Goal: Find specific page/section: Find specific page/section

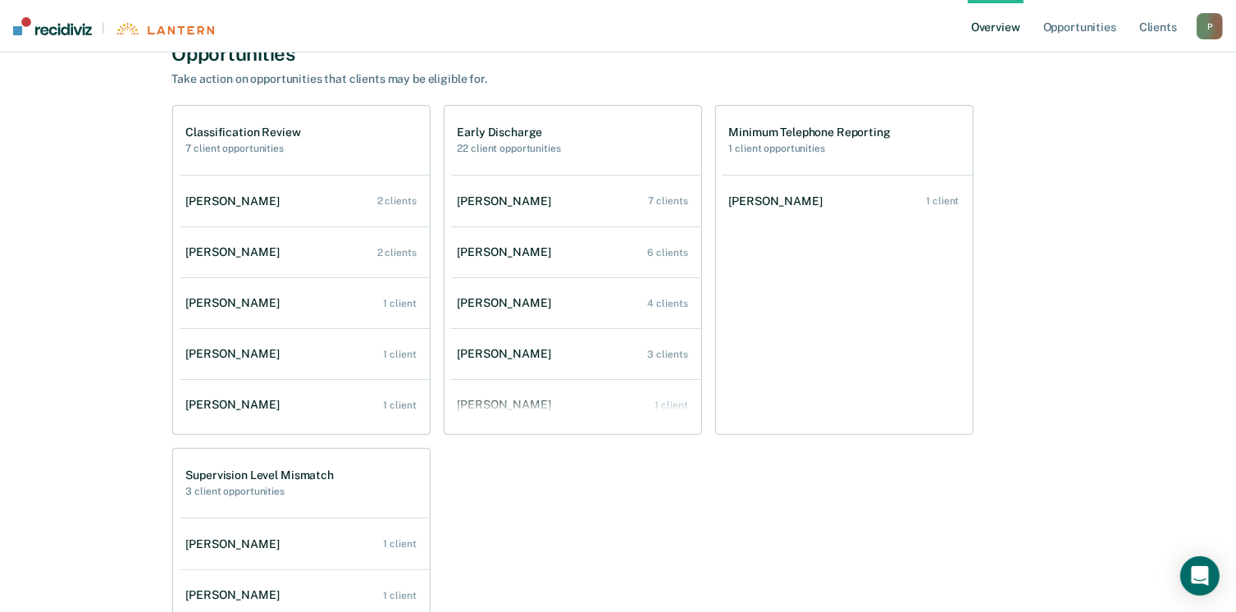
scroll to position [379, 0]
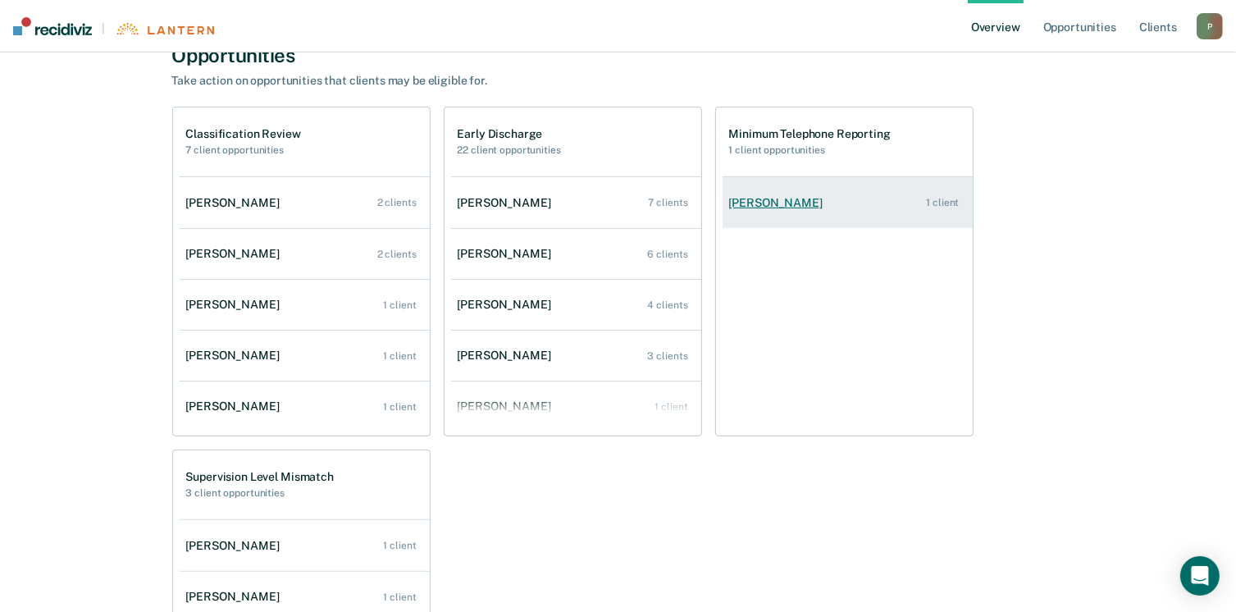
click at [782, 212] on link "[PERSON_NAME] 1 client" at bounding box center [848, 203] width 250 height 47
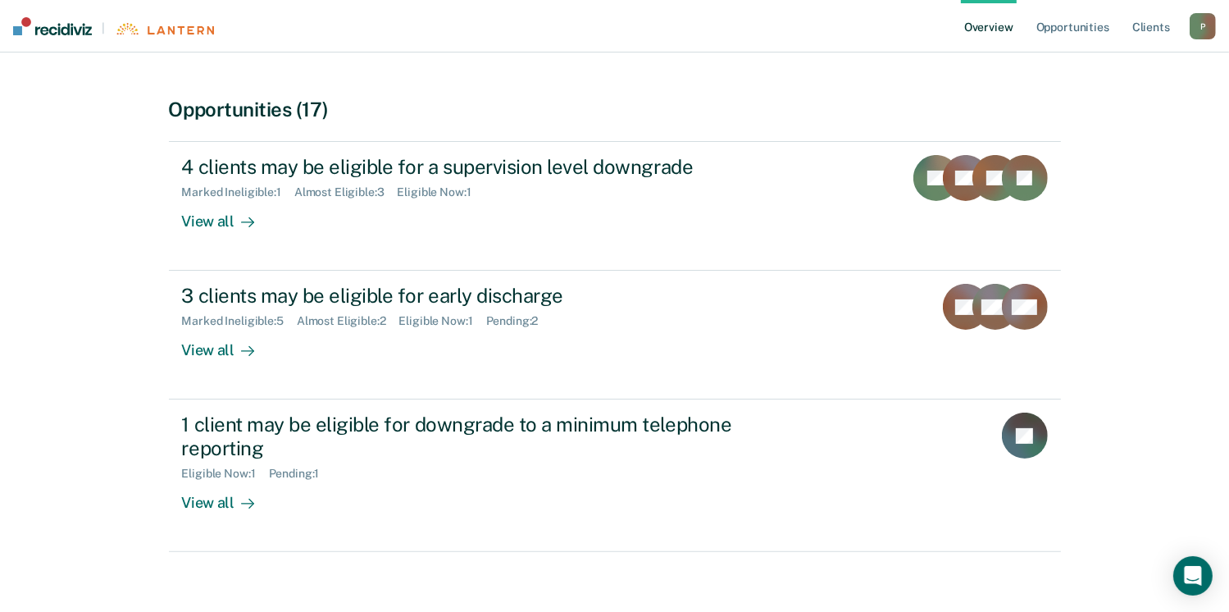
scroll to position [328, 0]
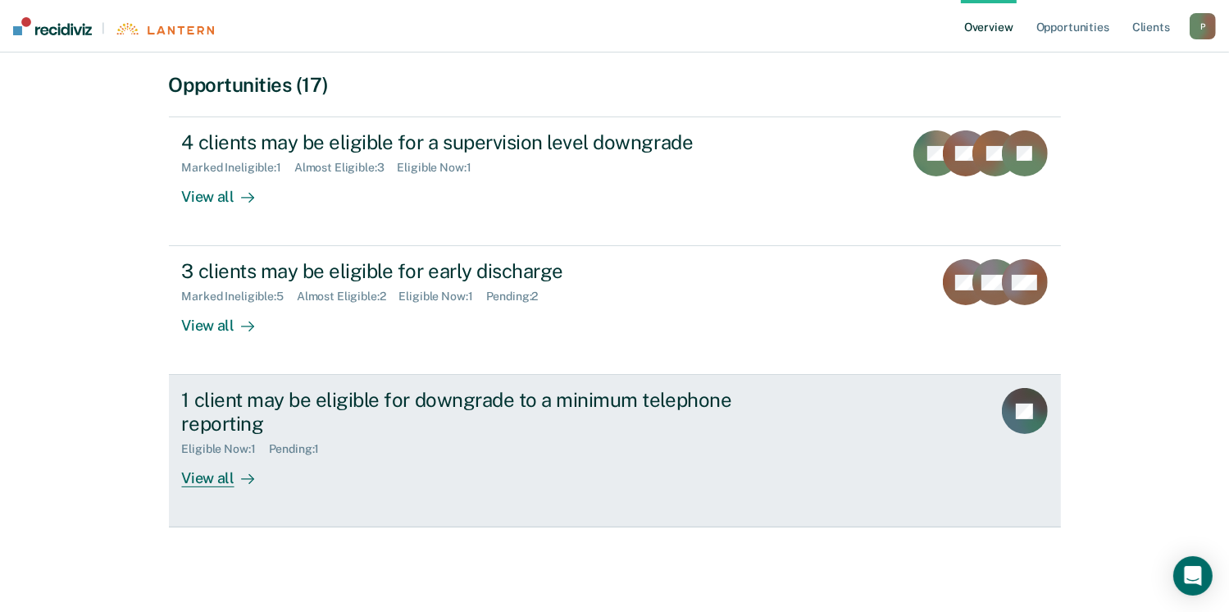
click at [214, 483] on div "View all" at bounding box center [228, 472] width 92 height 32
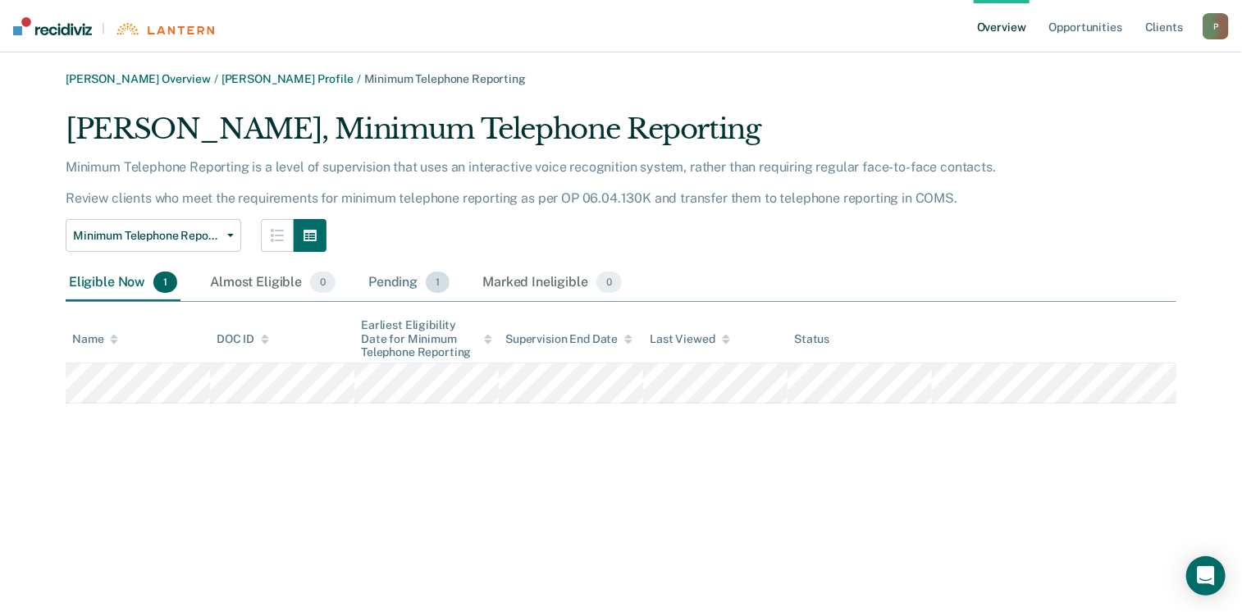
click at [381, 280] on div "Pending 1" at bounding box center [409, 283] width 88 height 36
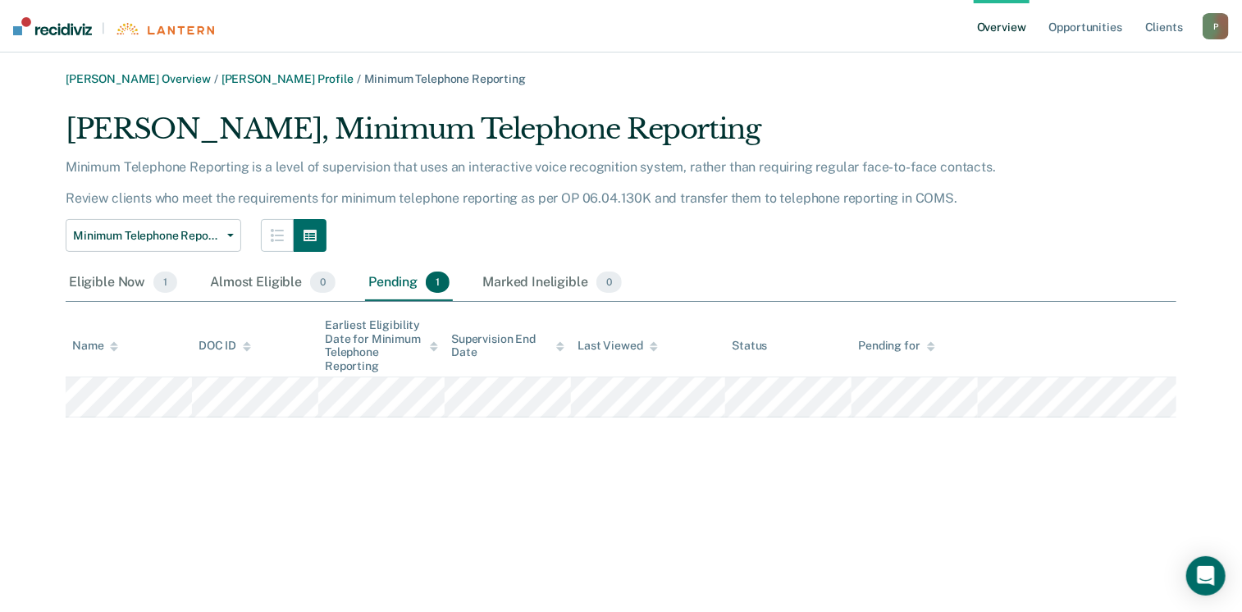
click at [1043, 26] on ul "Overview Opportunities Client s" at bounding box center [1087, 26] width 229 height 52
click at [1060, 26] on link "Opportunities" at bounding box center [1086, 26] width 80 height 52
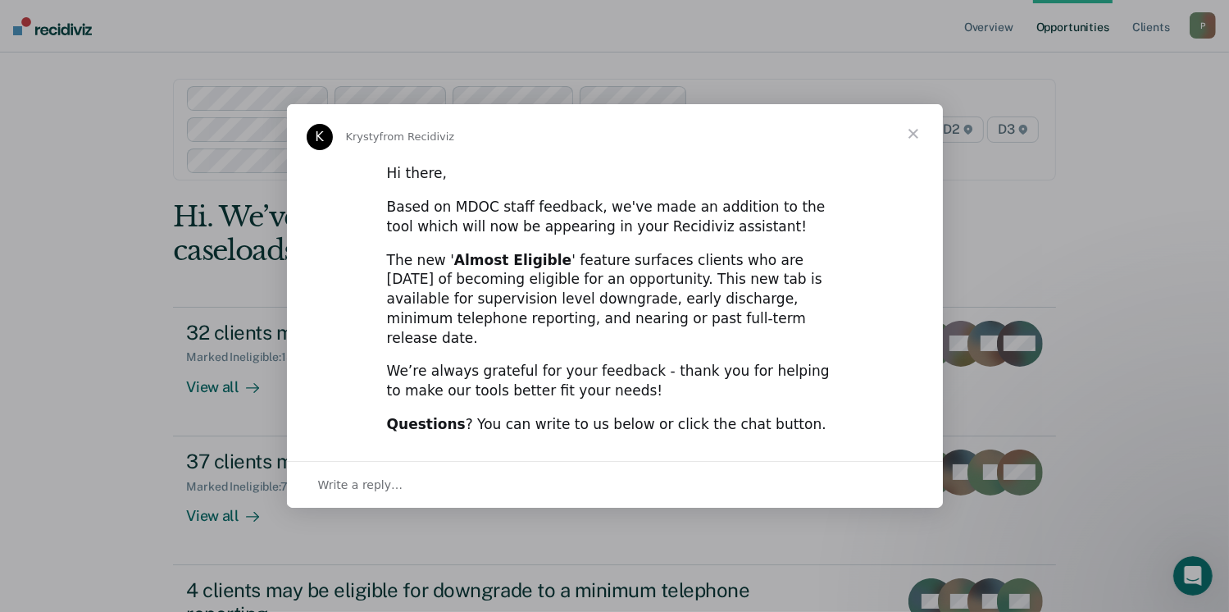
click at [912, 144] on span "Close" at bounding box center [913, 133] width 59 height 59
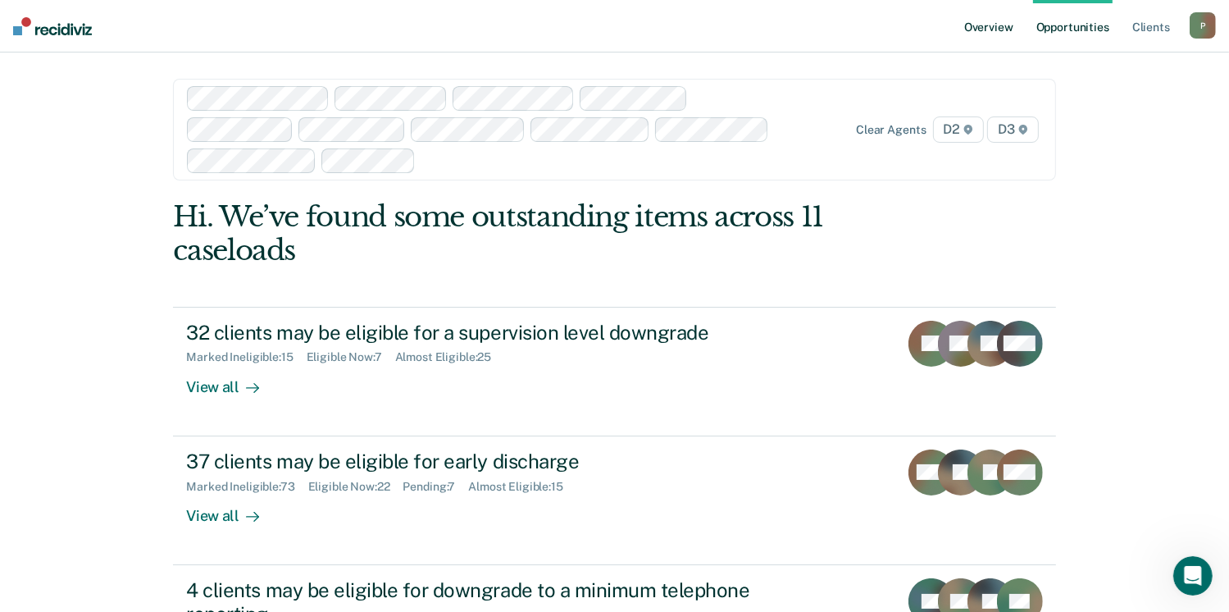
click at [985, 29] on link "Overview" at bounding box center [989, 26] width 56 height 52
